Goal: Find specific page/section: Find specific page/section

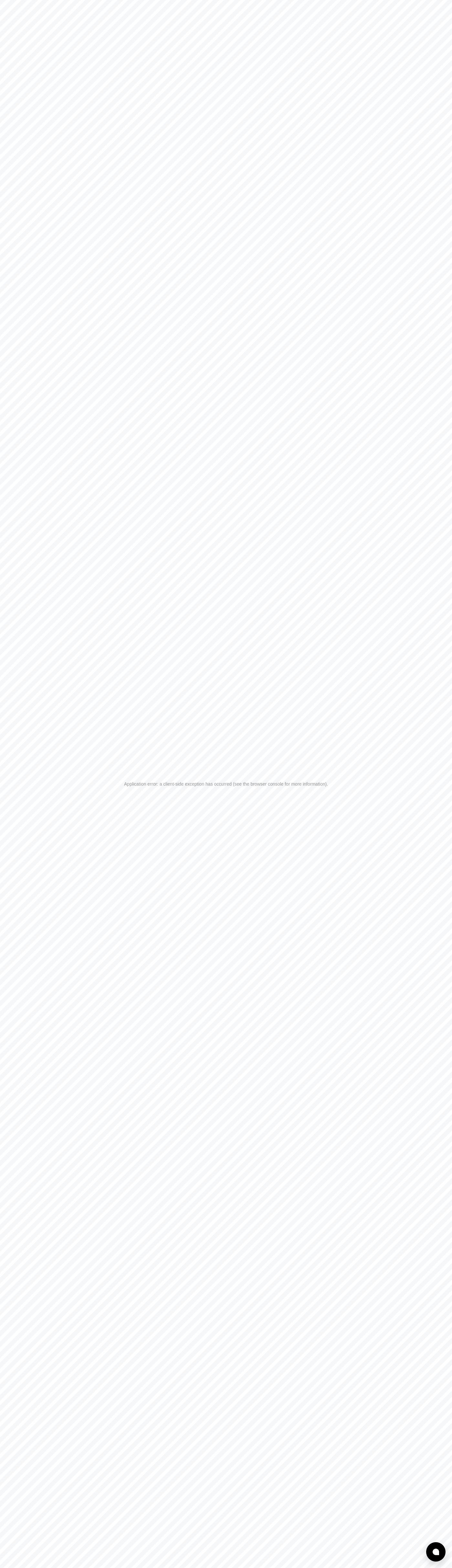
click at [130, 1] on div "Application error: a client-side exception has occurred (see the browser consol…" at bounding box center [226, 784] width 452 height 1568
click at [437, 399] on div "Application error: a client-side exception has occurred (see the browser consol…" at bounding box center [226, 784] width 452 height 1568
click at [403, 1567] on html "Application error: a client-side exception has occurred (see the browser consol…" at bounding box center [226, 784] width 452 height 1568
click at [20, 733] on div "Application error: a client-side exception has occurred (see the browser consol…" at bounding box center [226, 784] width 452 height 1568
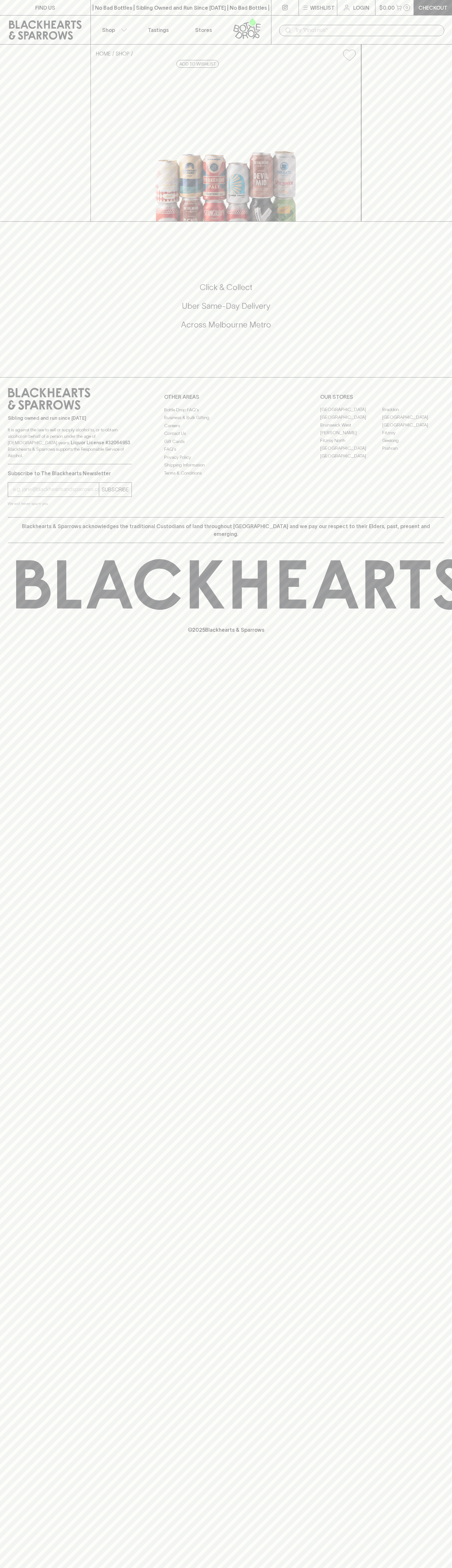
click at [413, 421] on link "[GEOGRAPHIC_DATA]" at bounding box center [413, 418] width 62 height 8
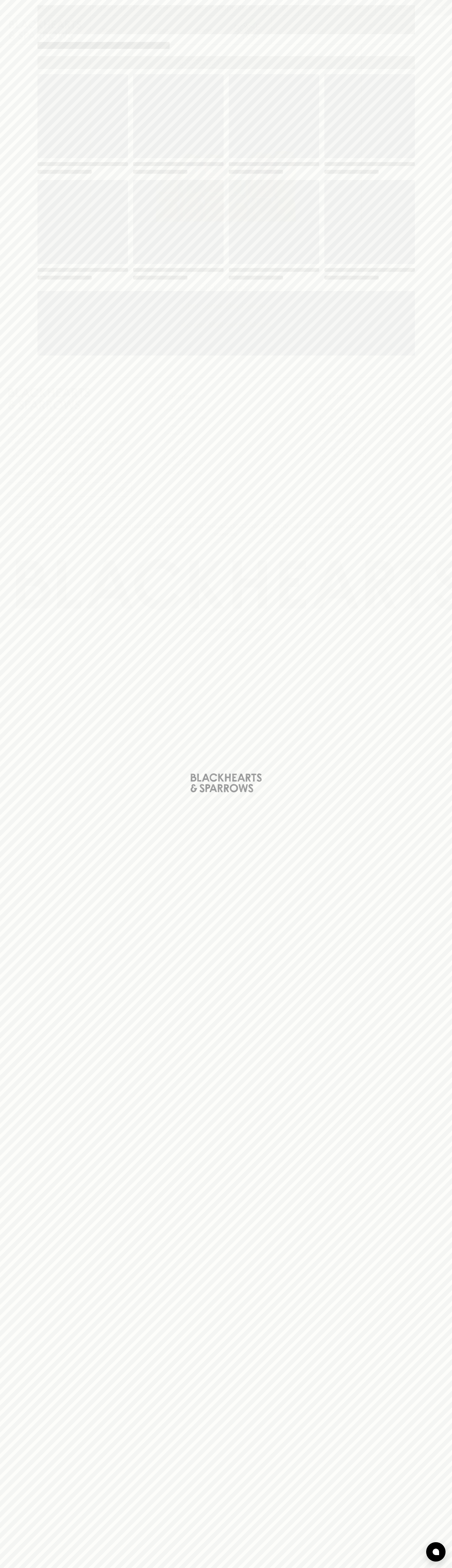
click at [307, 184] on span "Loading" at bounding box center [274, 222] width 90 height 84
